Goal: Task Accomplishment & Management: Manage account settings

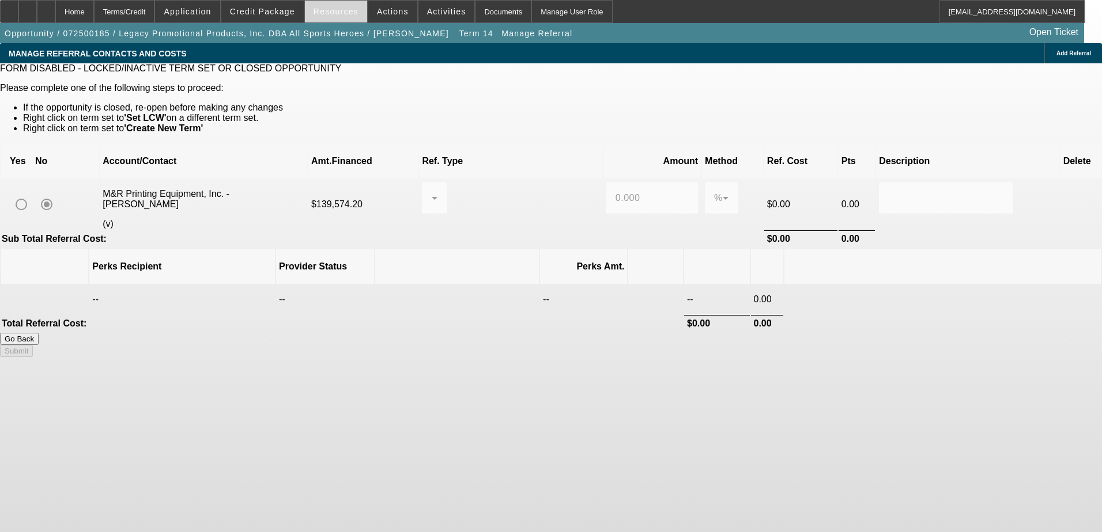
click at [335, 13] on span "Resources" at bounding box center [335, 11] width 45 height 9
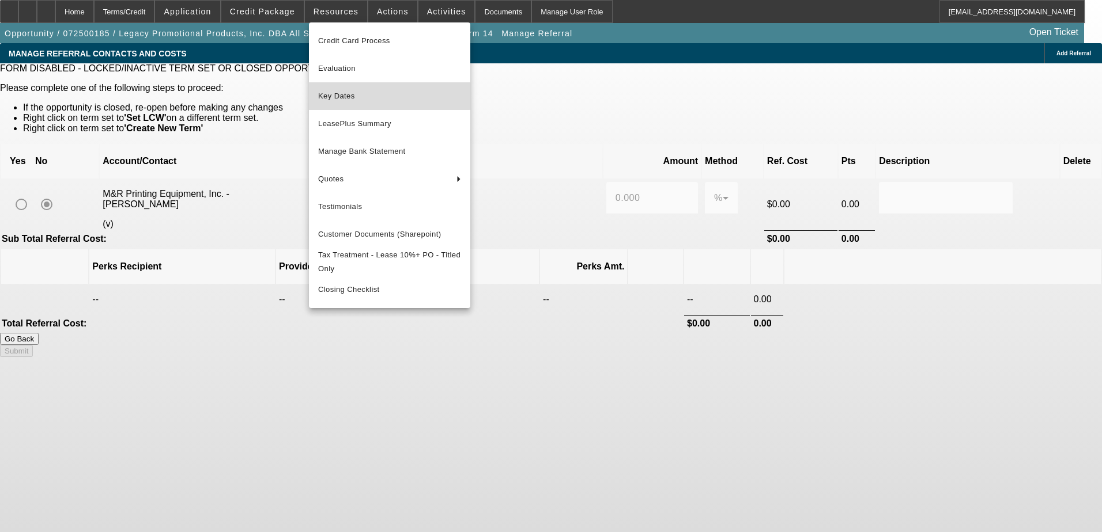
click at [337, 96] on span "Key Dates" at bounding box center [389, 96] width 143 height 14
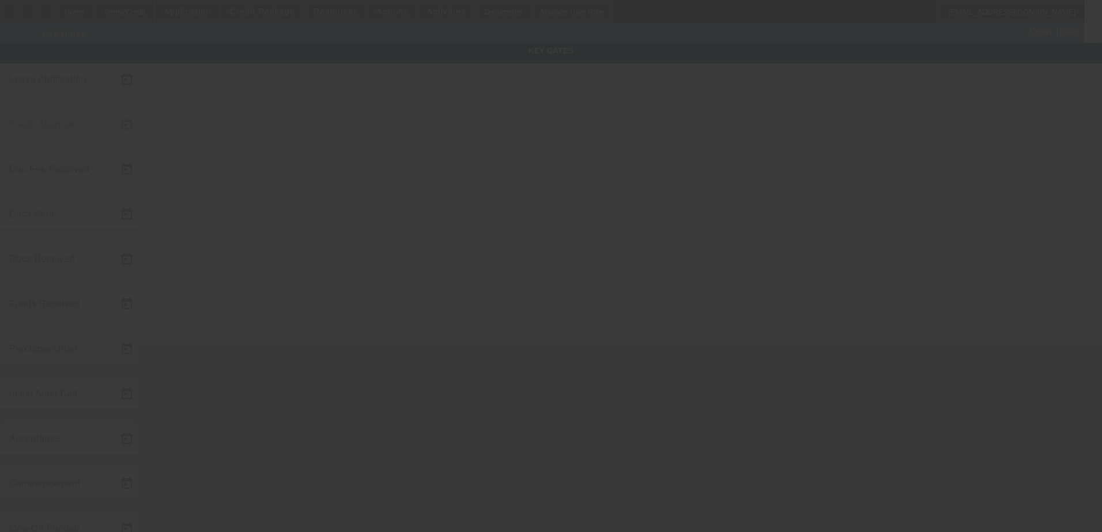
type input "7/9/2025"
type input "7/10/2025"
type input "7/16/2025"
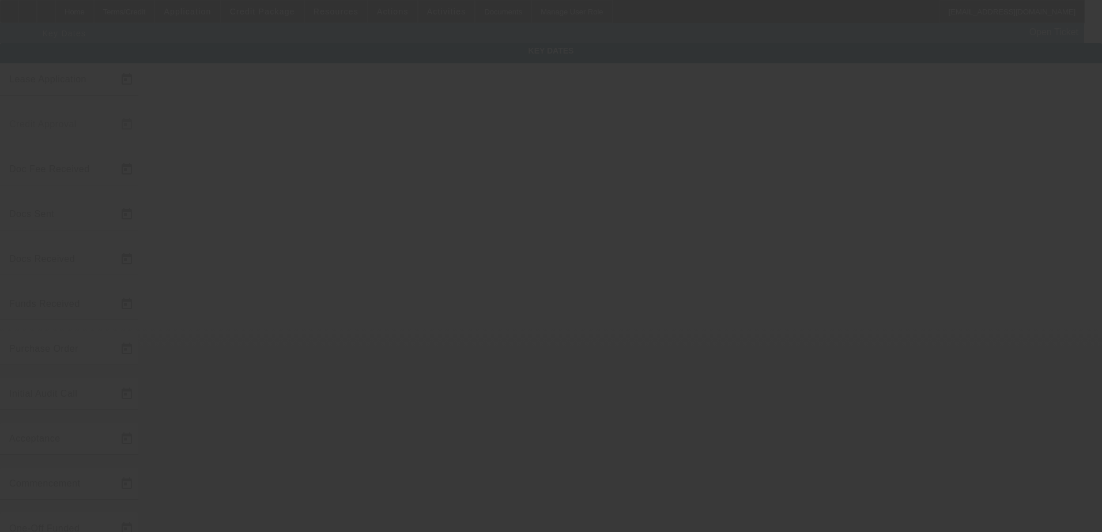
type input "7/16/2025"
type input "8/15/2025"
type input "9/1/2025"
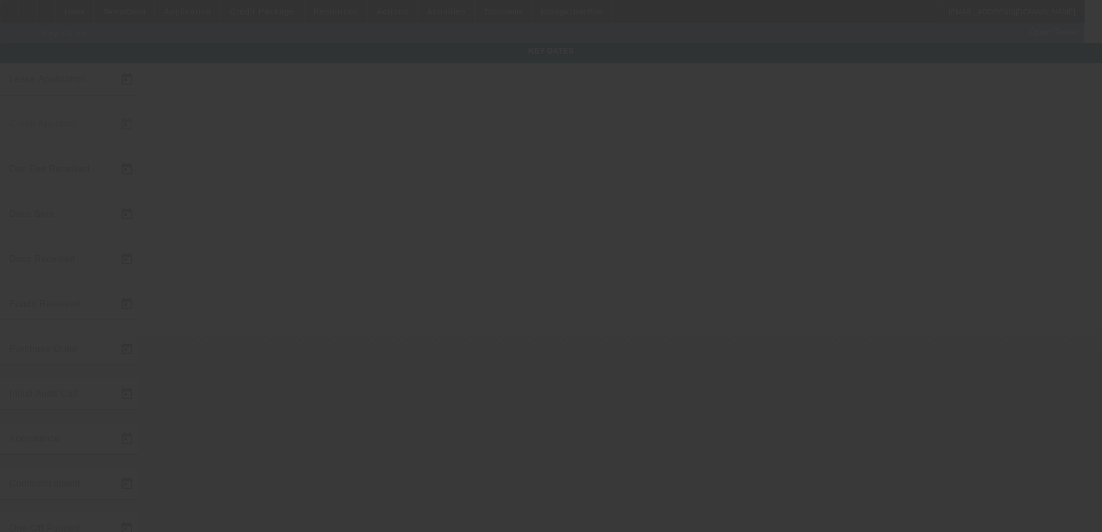
type input "10/1/2025"
type input "8/18/2025"
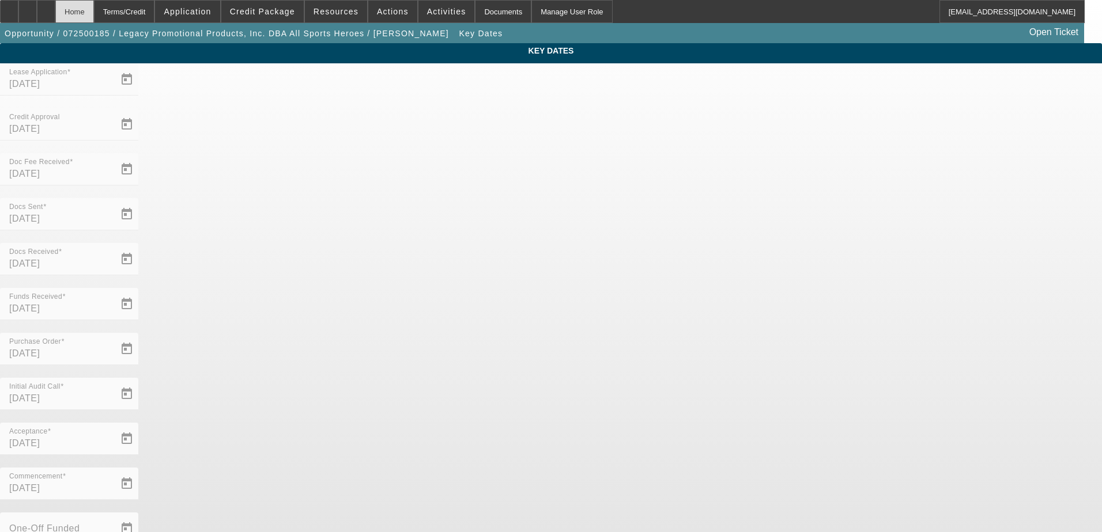
click at [94, 13] on div "Home" at bounding box center [74, 11] width 39 height 23
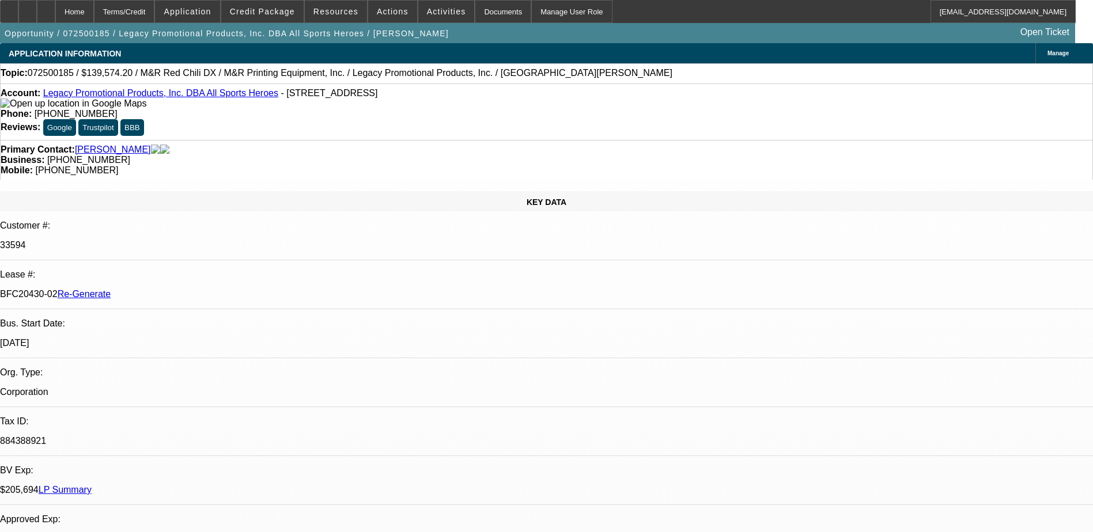
select select "0.2"
select select "2"
select select "0"
select select "2"
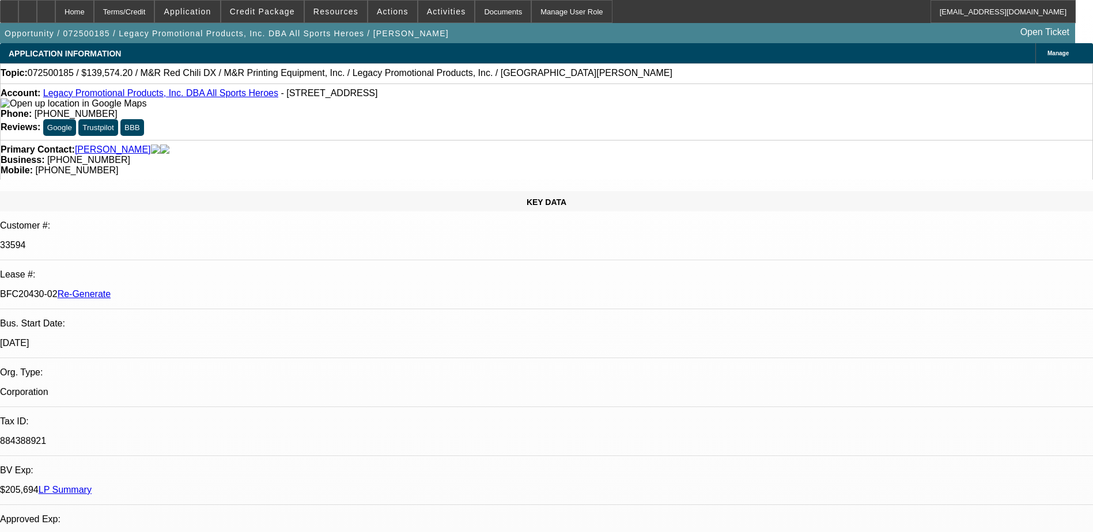
select select "0"
select select "2"
select select "0"
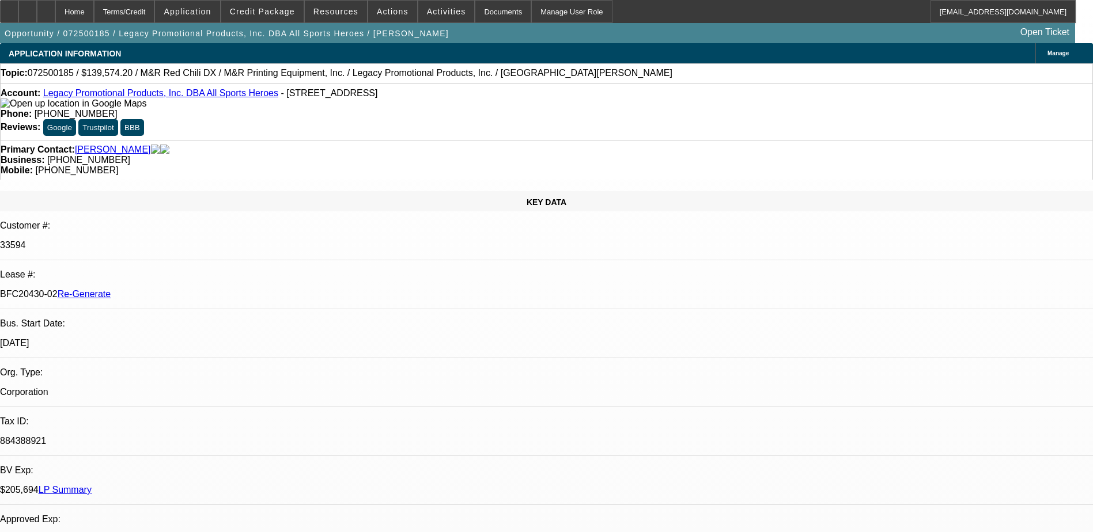
select select "2"
select select "0"
select select "1"
select select "2"
select select "6"
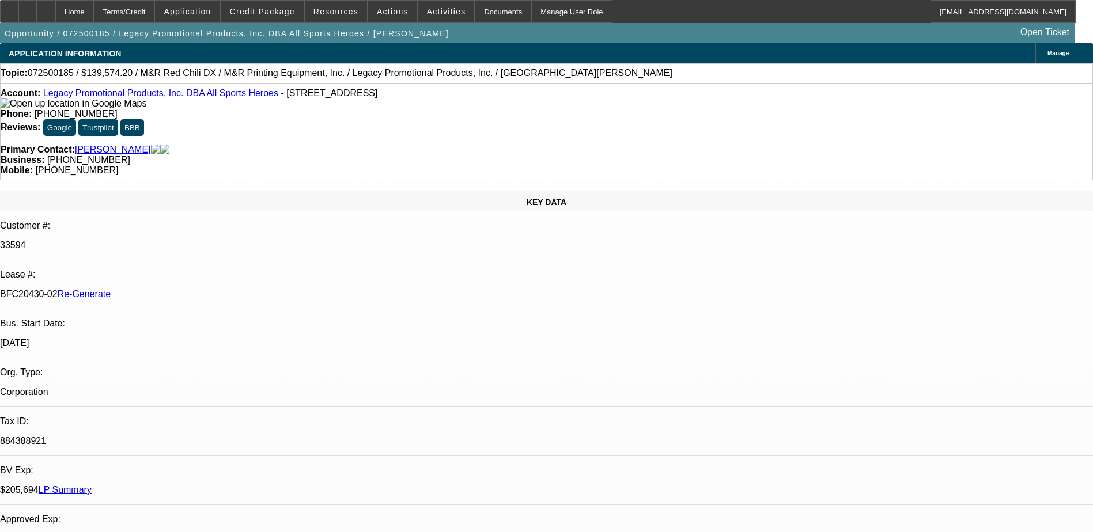
select select "1"
select select "2"
select select "6"
select select "1"
select select "2"
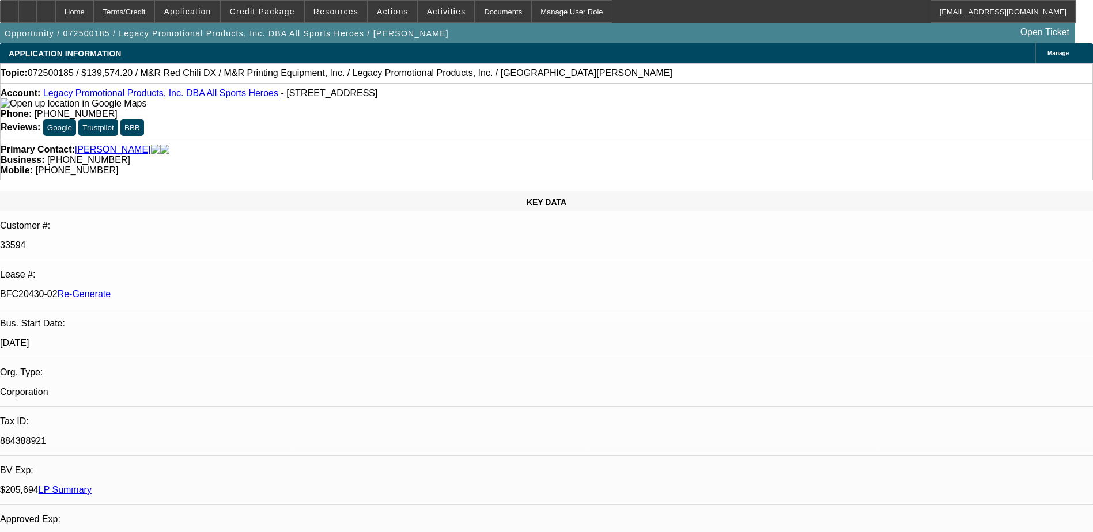
select select "6"
select select "1"
select select "2"
select select "6"
click at [341, 12] on span "Resources" at bounding box center [335, 11] width 45 height 9
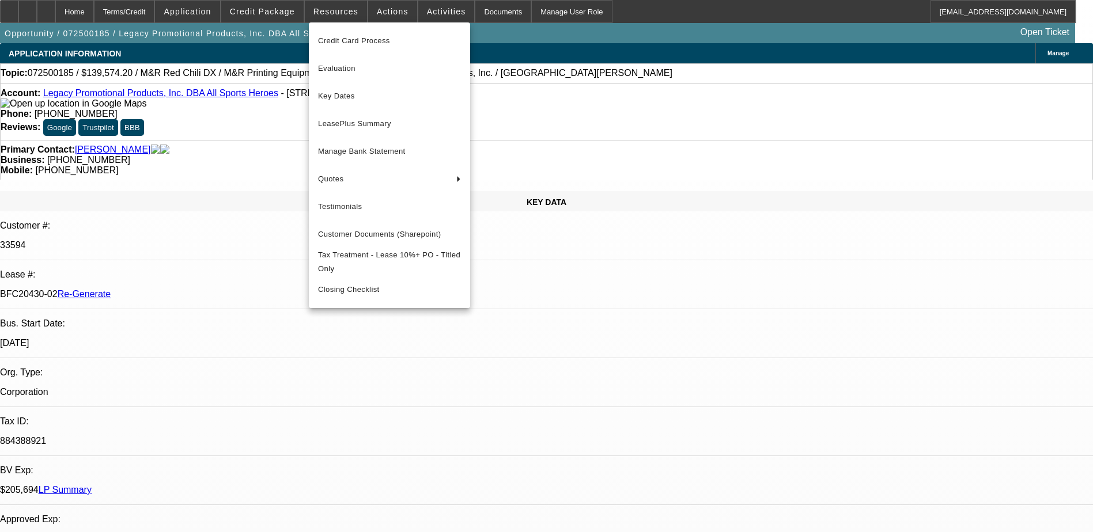
click at [379, 12] on div at bounding box center [546, 266] width 1093 height 532
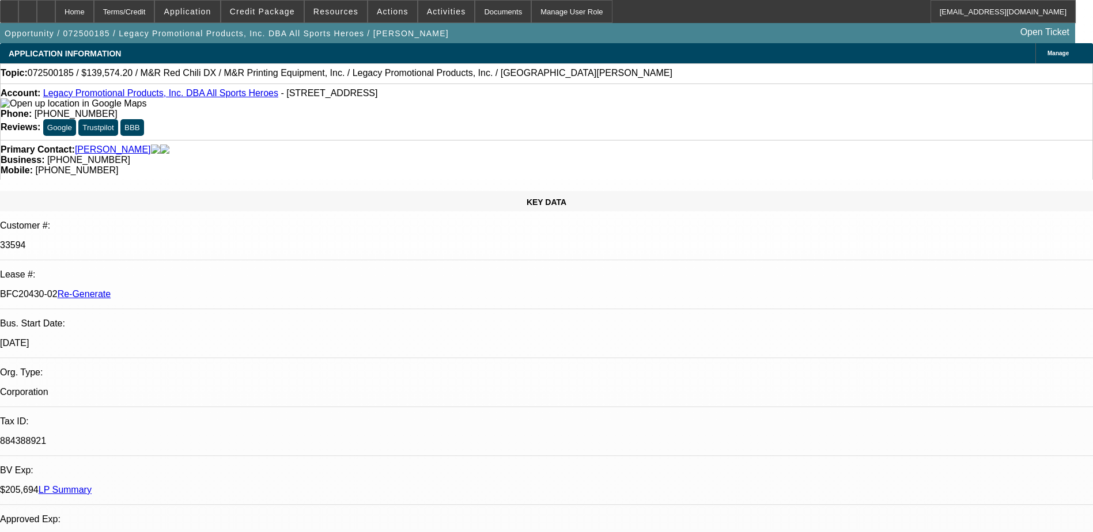
click at [379, 12] on span "Actions" at bounding box center [393, 11] width 32 height 9
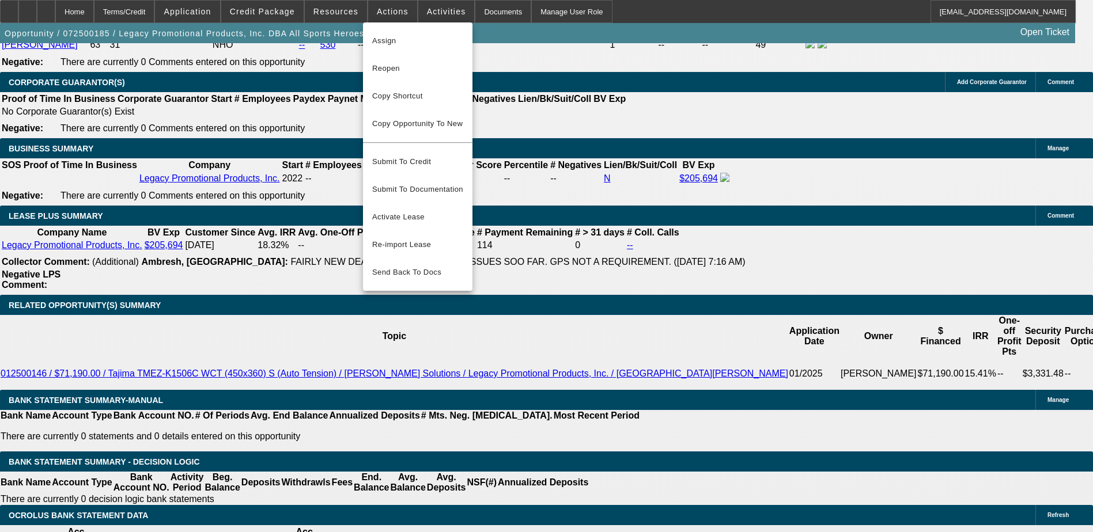
scroll to position [2017, 0]
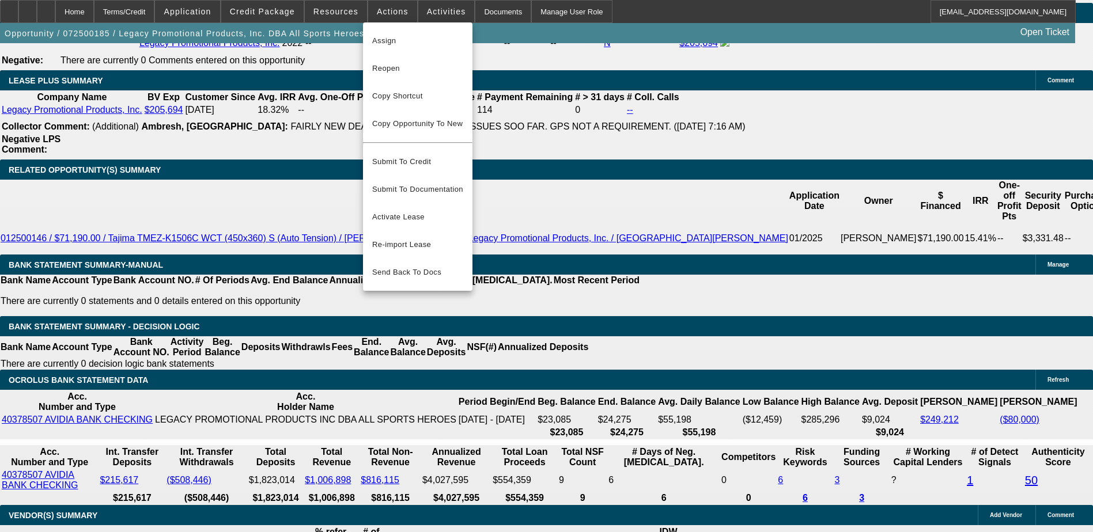
click at [197, 206] on div at bounding box center [546, 266] width 1093 height 532
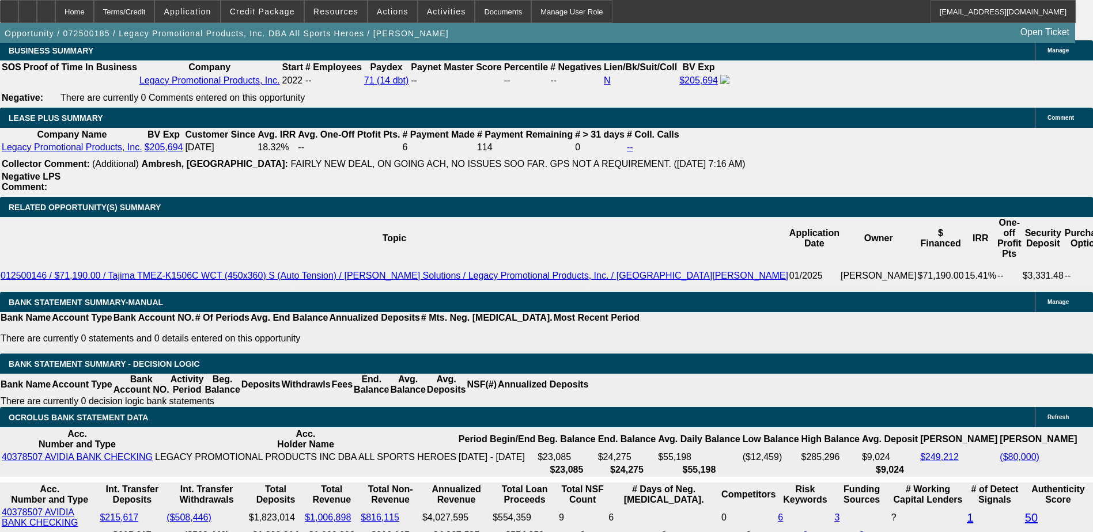
scroll to position [1959, 0]
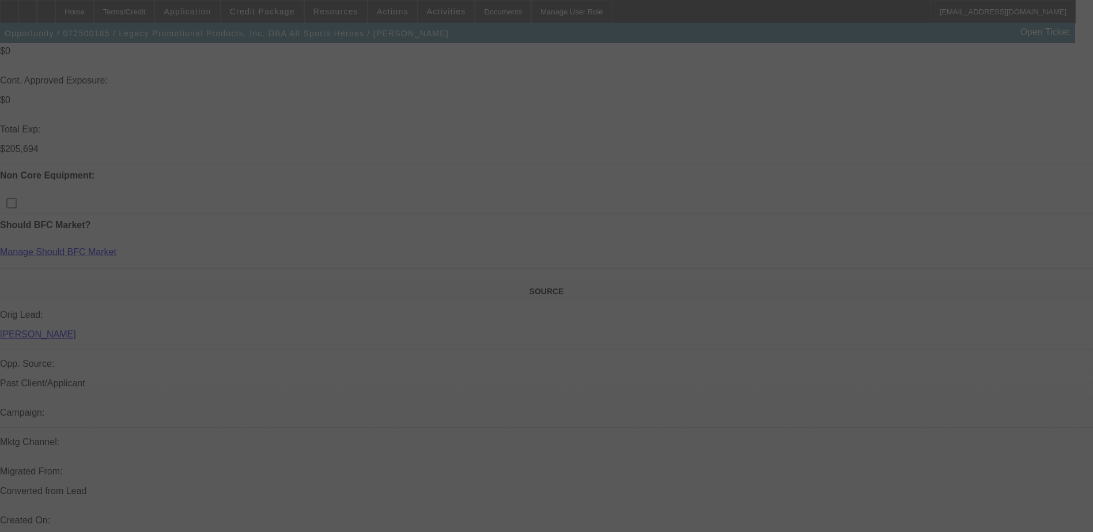
scroll to position [519, 0]
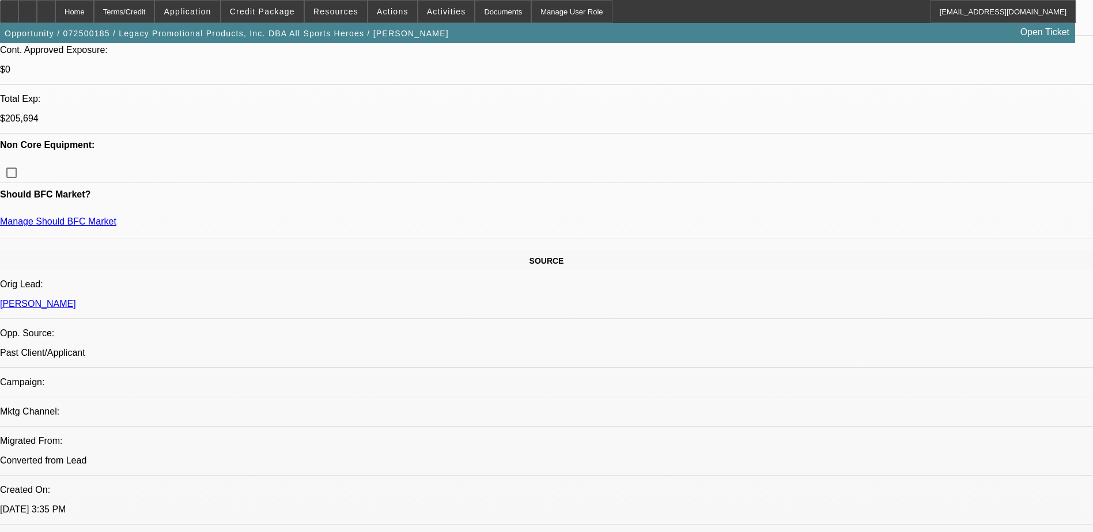
select select "0.2"
select select "2"
select select "0"
select select "2"
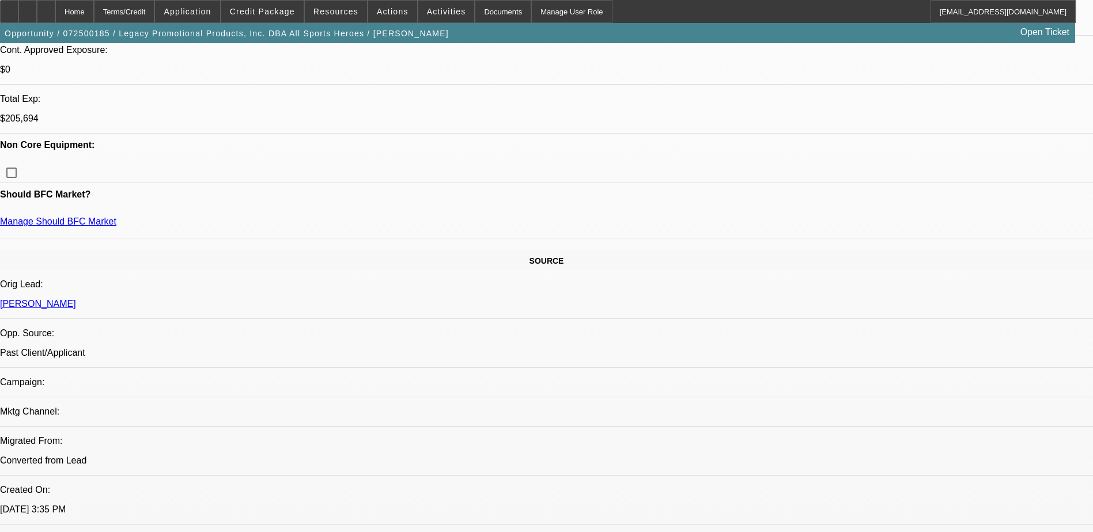
select select "0"
select select "2"
select select "0"
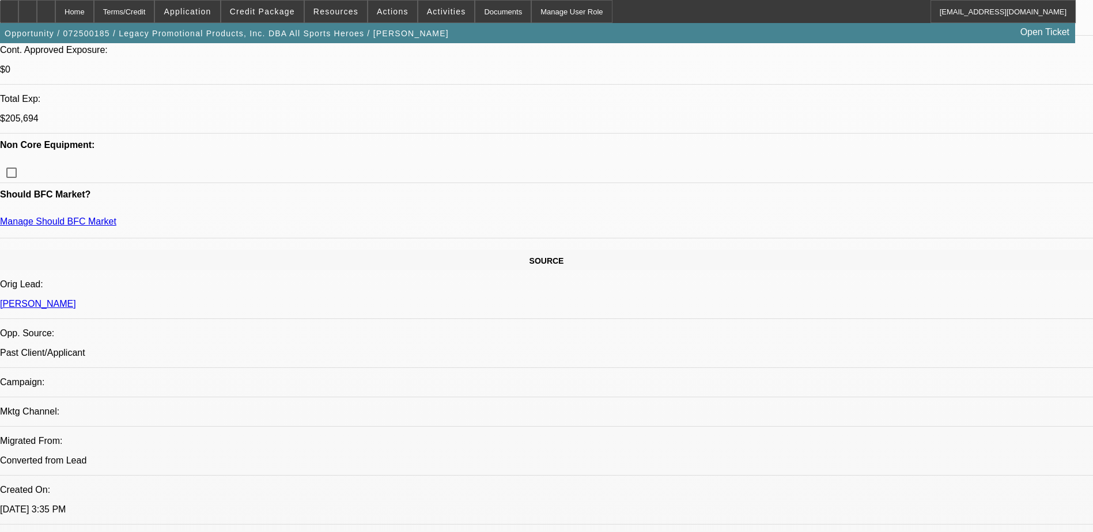
select select "2"
select select "0"
select select "1"
select select "2"
select select "6"
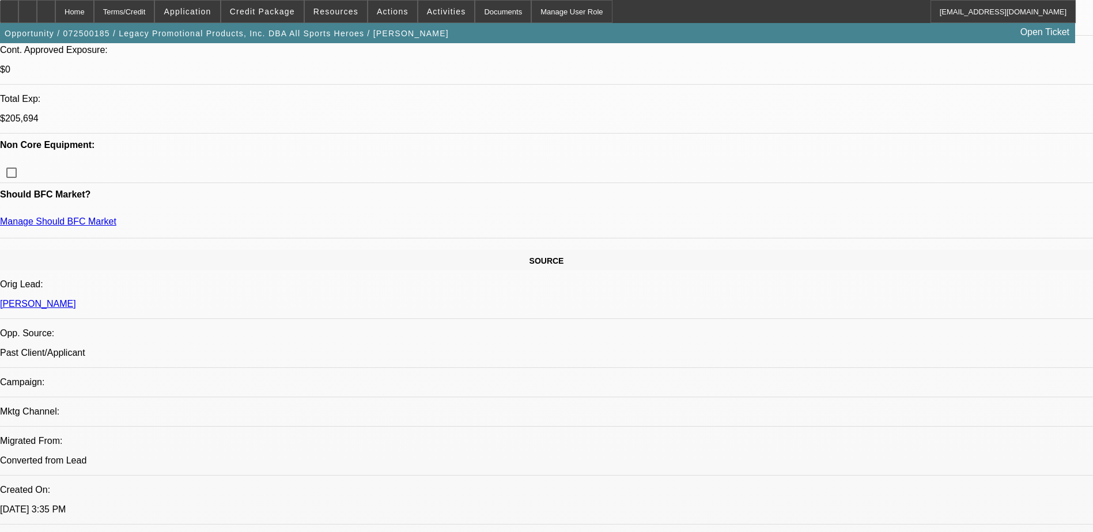
select select "1"
select select "2"
select select "6"
select select "1"
select select "2"
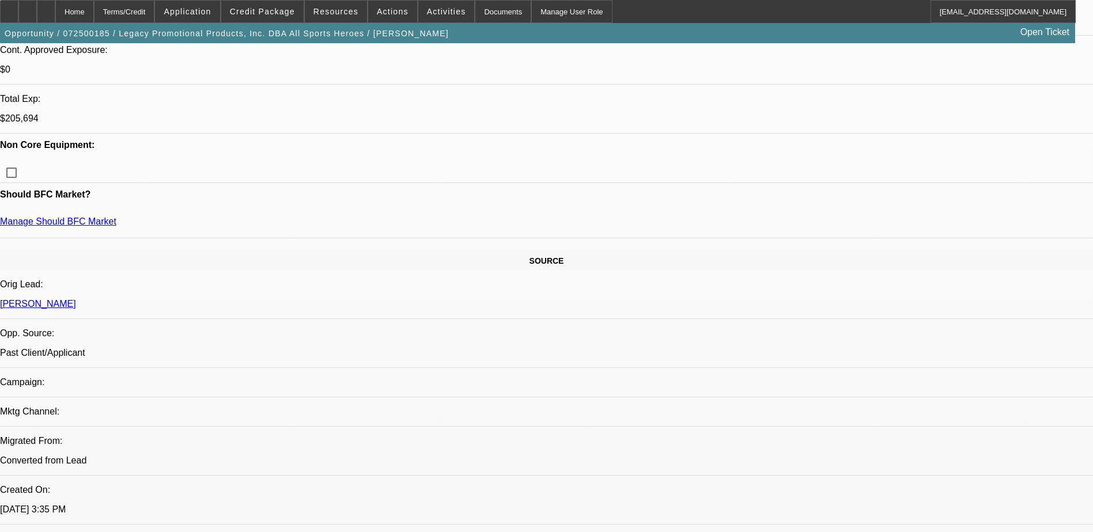
select select "6"
select select "1"
select select "2"
select select "6"
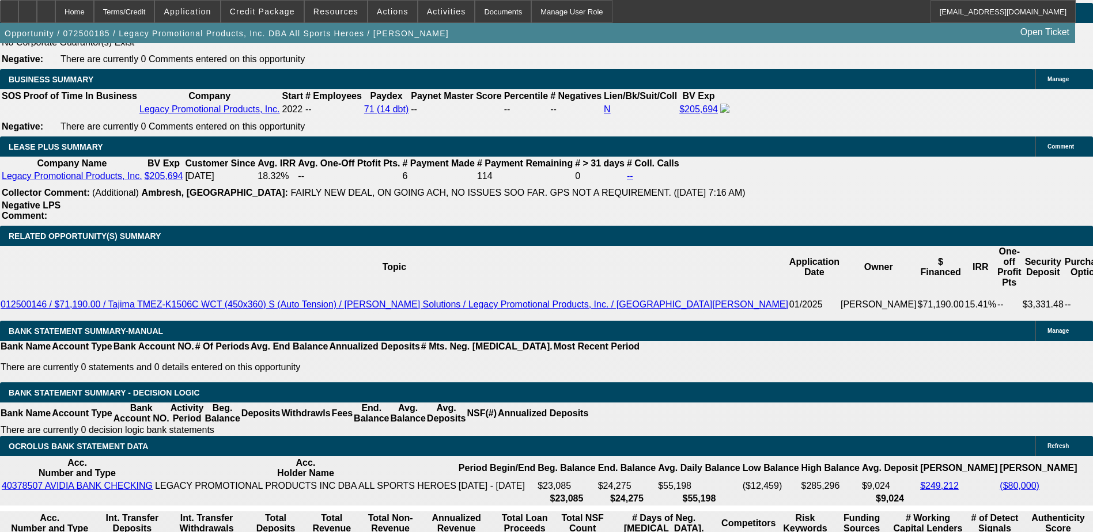
scroll to position [1959, 0]
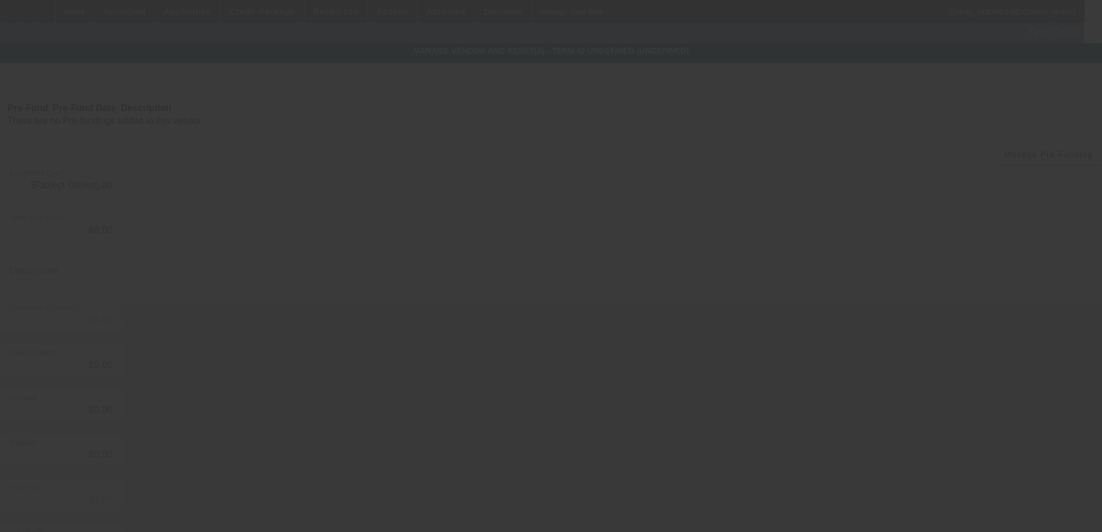
type input "$174,467.75"
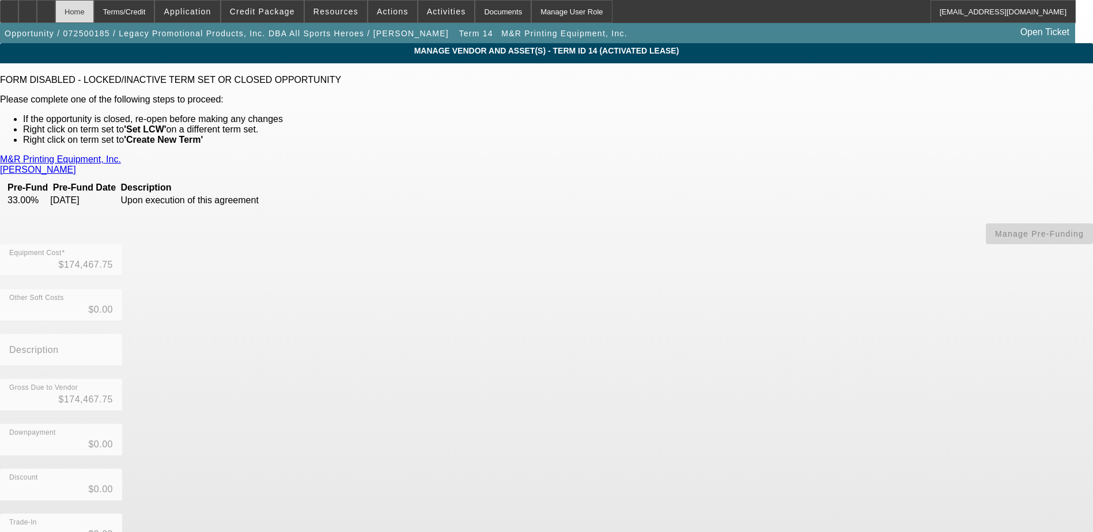
click at [94, 18] on div "Home" at bounding box center [74, 11] width 39 height 23
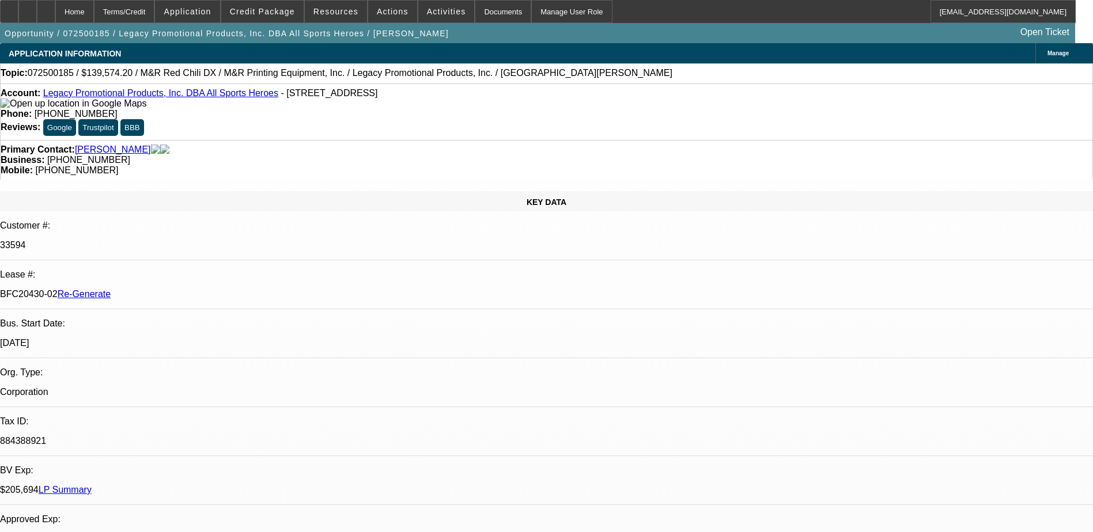
select select "0.2"
select select "2"
select select "0"
select select "6"
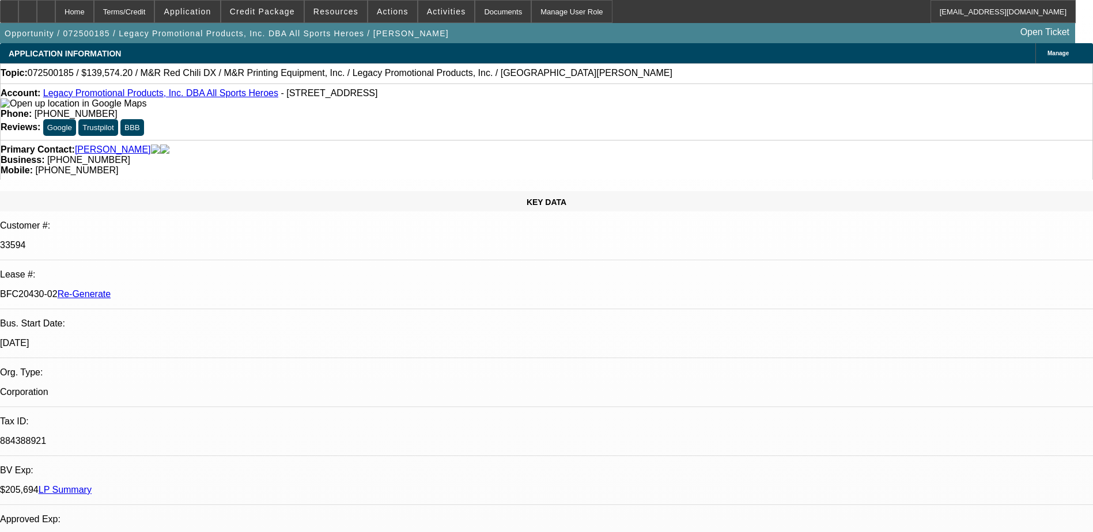
select select "0"
select select "2"
select select "0"
select select "6"
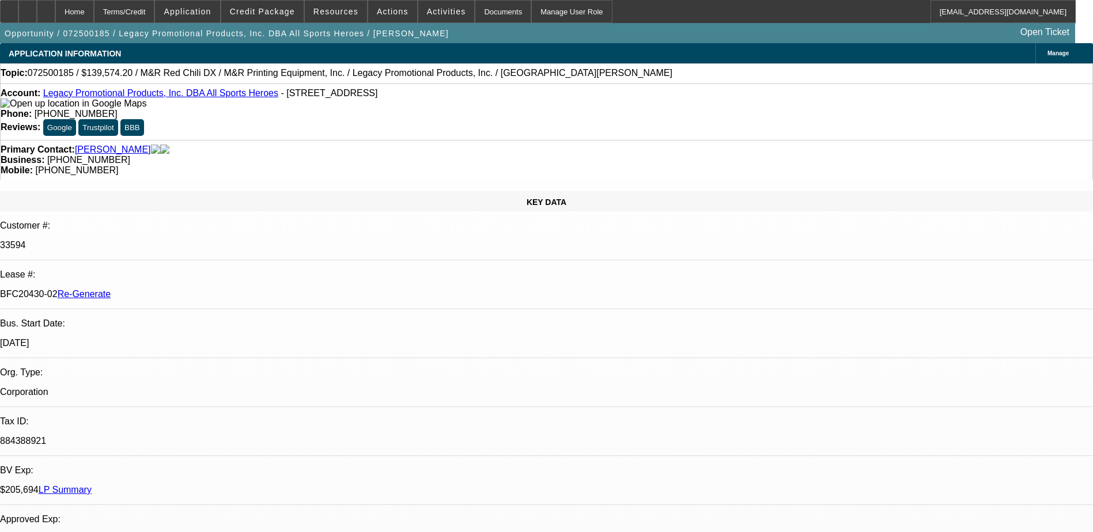
select select "0"
select select "2"
select select "0"
select select "6"
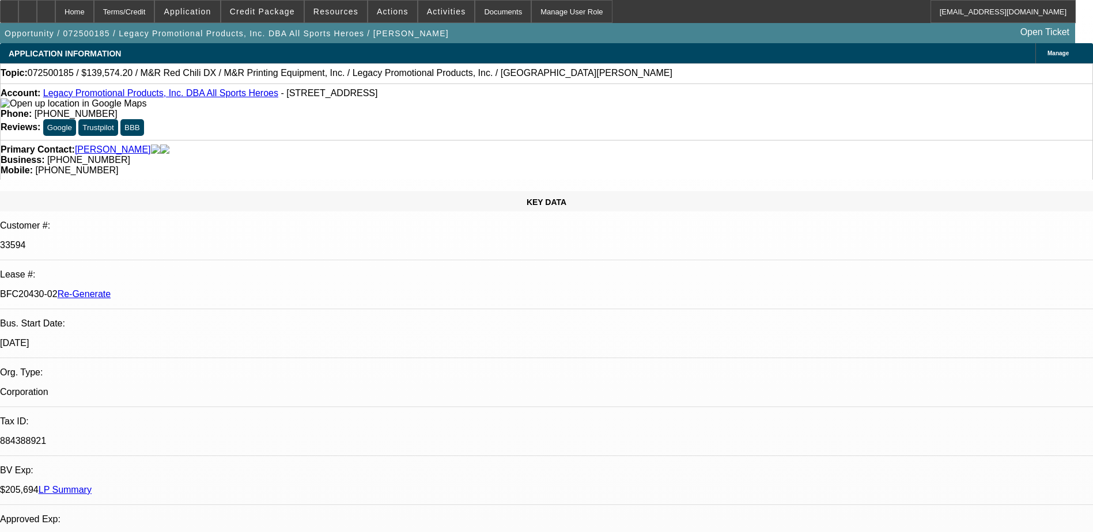
select select "0"
select select "2"
select select "0"
select select "6"
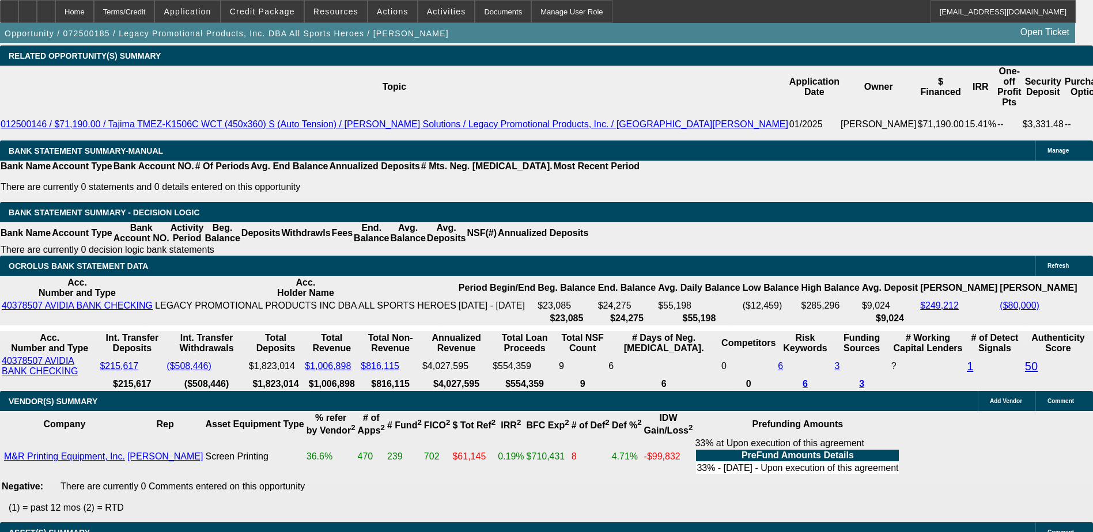
scroll to position [2132, 0]
